Goal: Download file/media

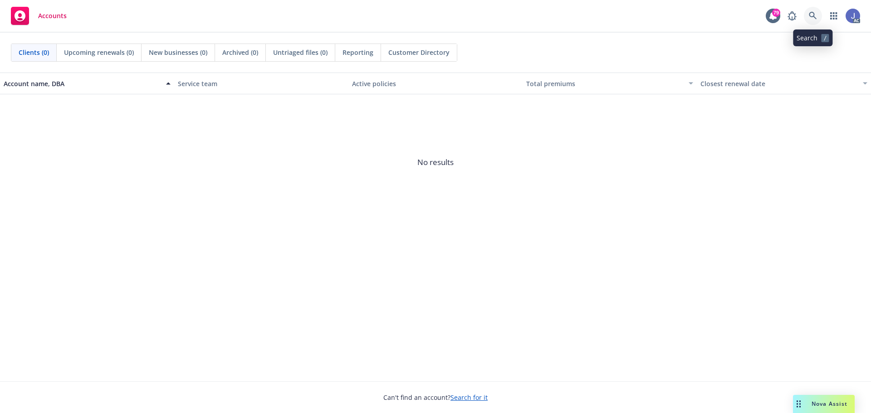
click at [811, 19] on icon at bounding box center [813, 16] width 8 height 8
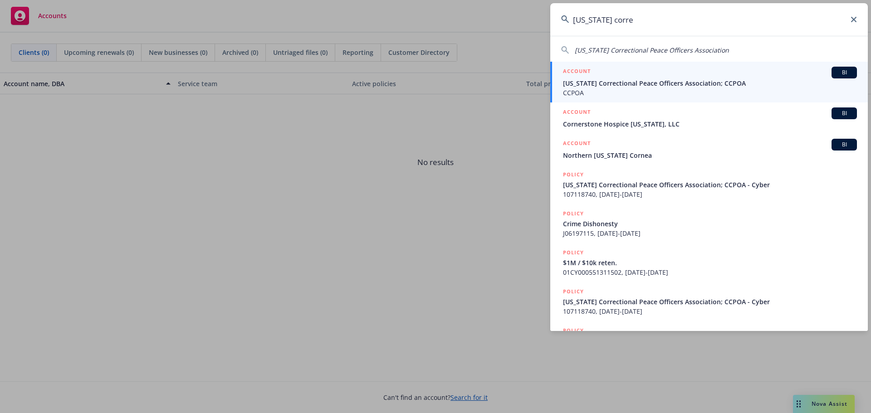
type input "[US_STATE] corre"
click at [676, 88] on span "[US_STATE] Correctional Peace Officers Association; CCPOA" at bounding box center [710, 83] width 294 height 10
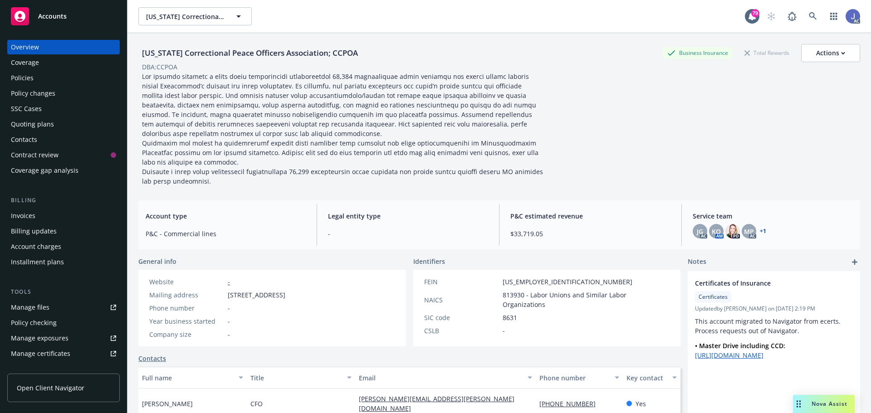
click at [26, 77] on div "Policies" at bounding box center [22, 78] width 23 height 15
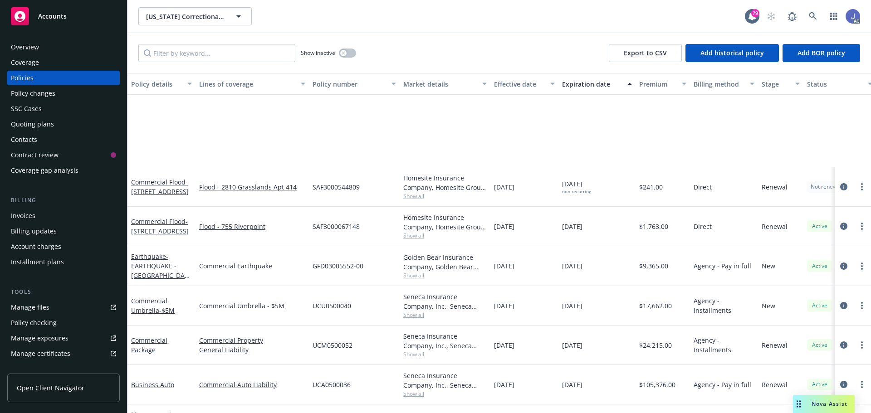
scroll to position [237, 0]
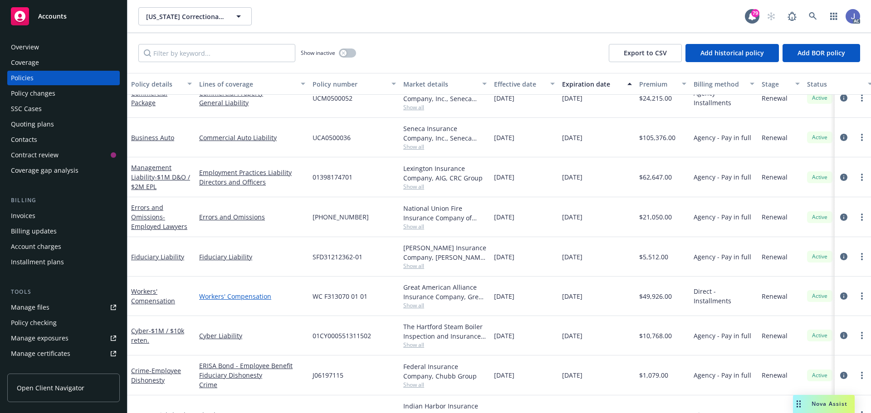
click at [259, 301] on link "Workers' Compensation" at bounding box center [252, 297] width 106 height 10
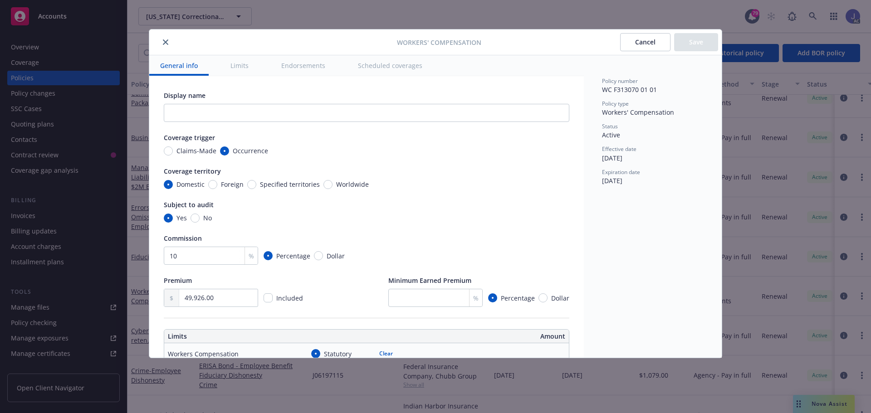
click at [166, 44] on icon "close" at bounding box center [165, 41] width 5 height 5
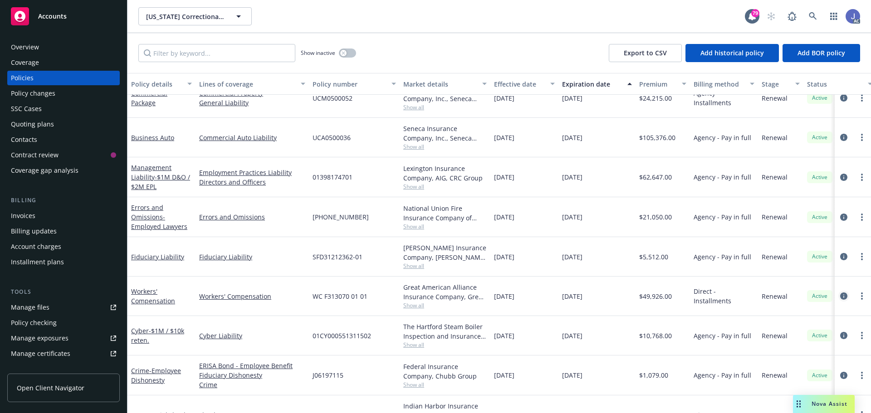
click at [840, 297] on icon "circleInformation" at bounding box center [843, 296] width 7 height 7
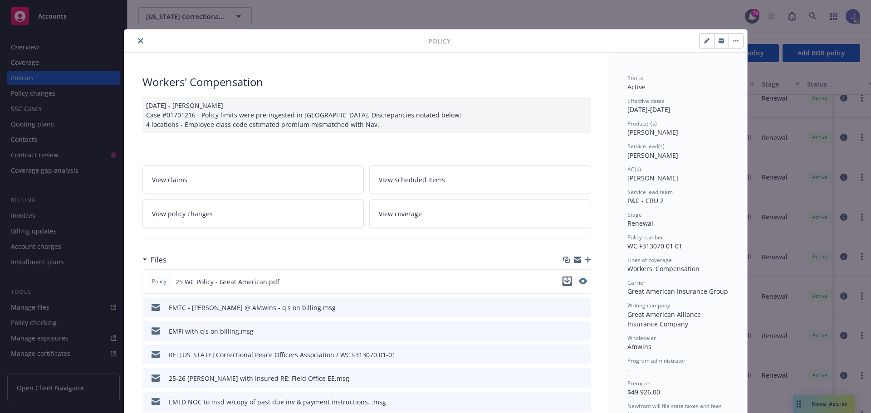
click at [564, 281] on icon "download file" at bounding box center [567, 280] width 6 height 5
